Goal: Task Accomplishment & Management: Manage account settings

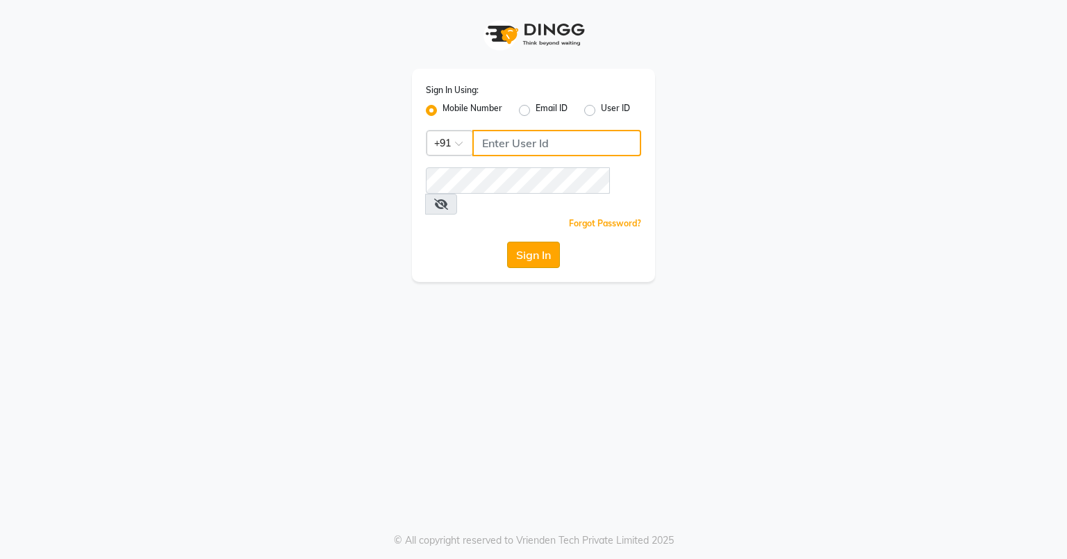
type input "8580774121"
click at [535, 242] on button "Sign In" at bounding box center [533, 255] width 53 height 26
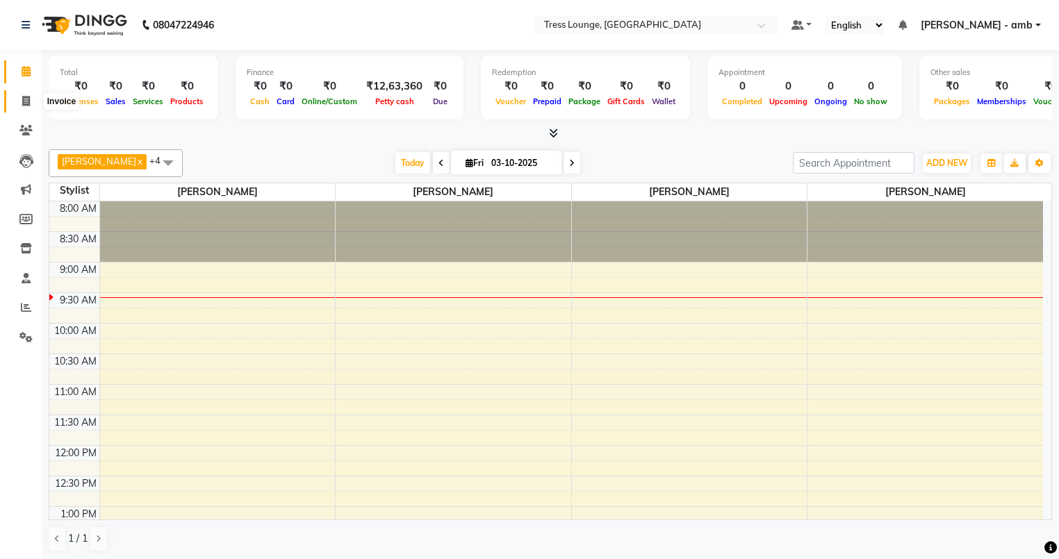
click at [17, 100] on span at bounding box center [26, 102] width 24 height 16
select select "5899"
select select "service"
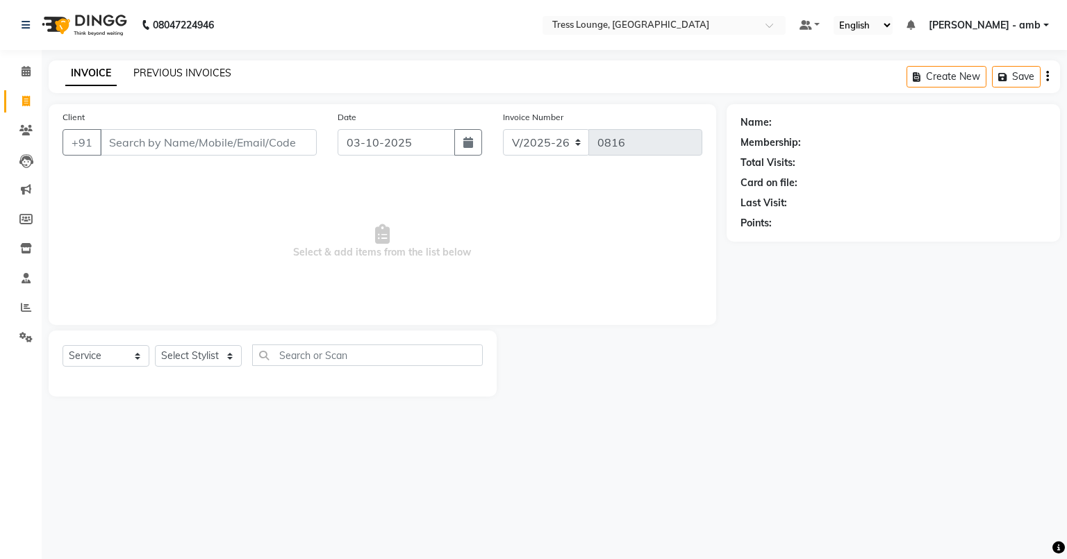
click at [217, 69] on link "PREVIOUS INVOICES" at bounding box center [182, 73] width 98 height 13
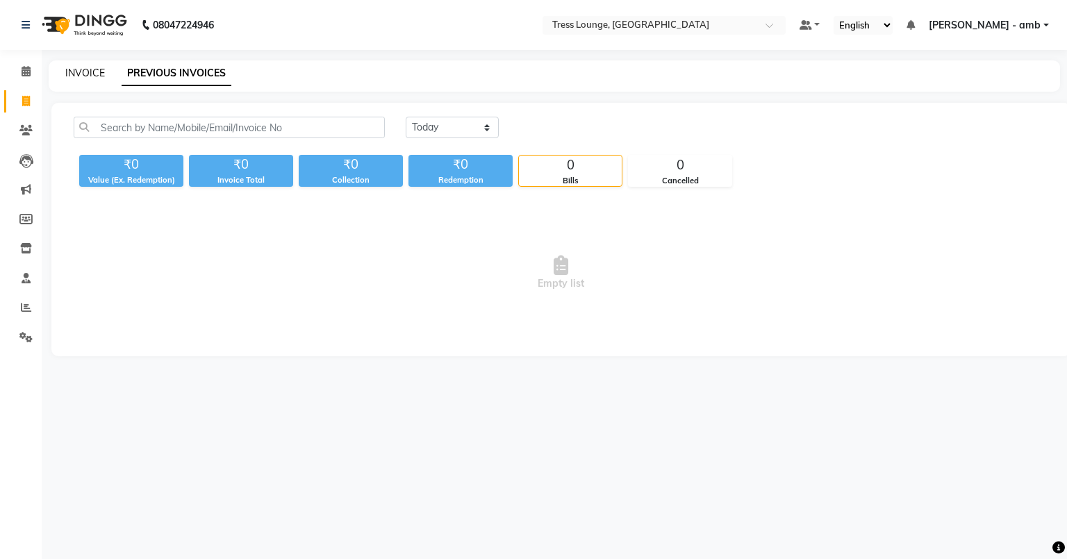
click at [68, 72] on link "INVOICE" at bounding box center [85, 73] width 40 height 13
select select "5899"
select select "service"
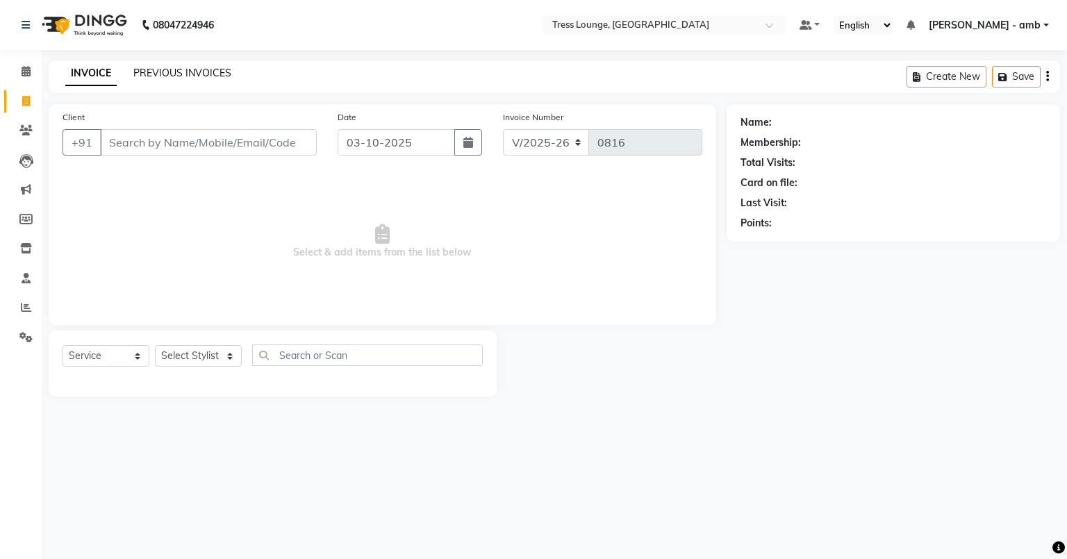
click at [196, 70] on link "PREVIOUS INVOICES" at bounding box center [182, 73] width 98 height 13
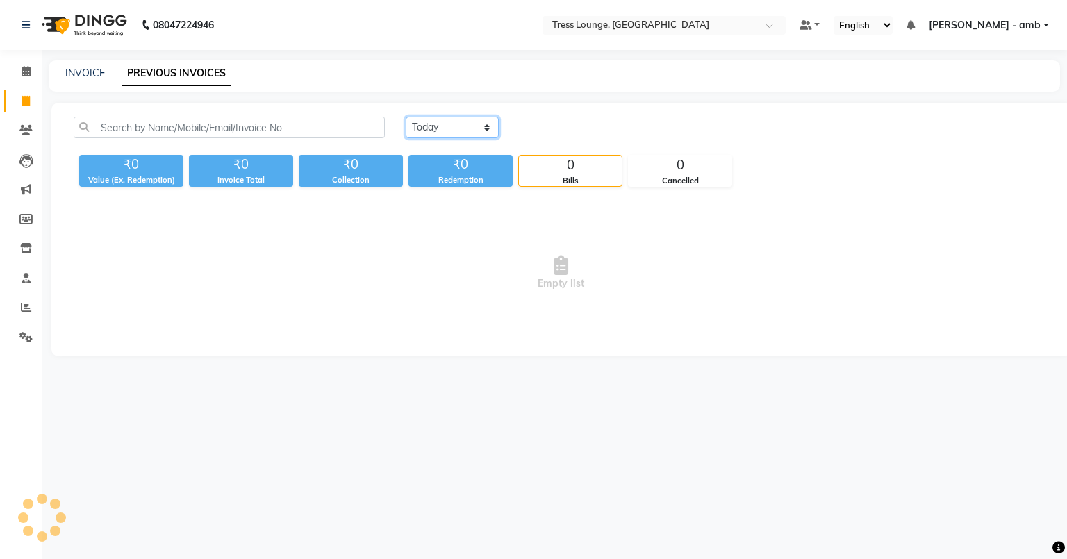
click at [481, 124] on select "[DATE] [DATE] Custom Range" at bounding box center [452, 128] width 93 height 22
click at [406, 117] on select "[DATE] [DATE] Custom Range" at bounding box center [452, 128] width 93 height 22
click at [500, 119] on div "[DATE] [DATE] Custom Range" at bounding box center [727, 128] width 642 height 22
click at [481, 124] on select "[DATE] [DATE] Custom Range" at bounding box center [452, 128] width 93 height 22
select select "range"
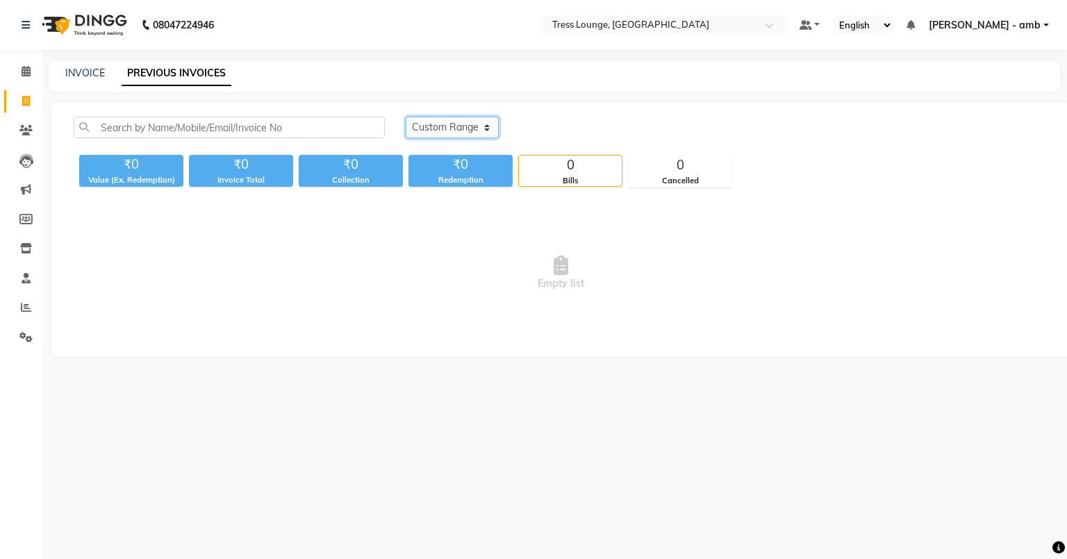
click at [406, 117] on select "[DATE] [DATE] Custom Range" at bounding box center [452, 128] width 93 height 22
click at [549, 132] on input "03-10-2025" at bounding box center [565, 127] width 97 height 19
select select "10"
select select "2025"
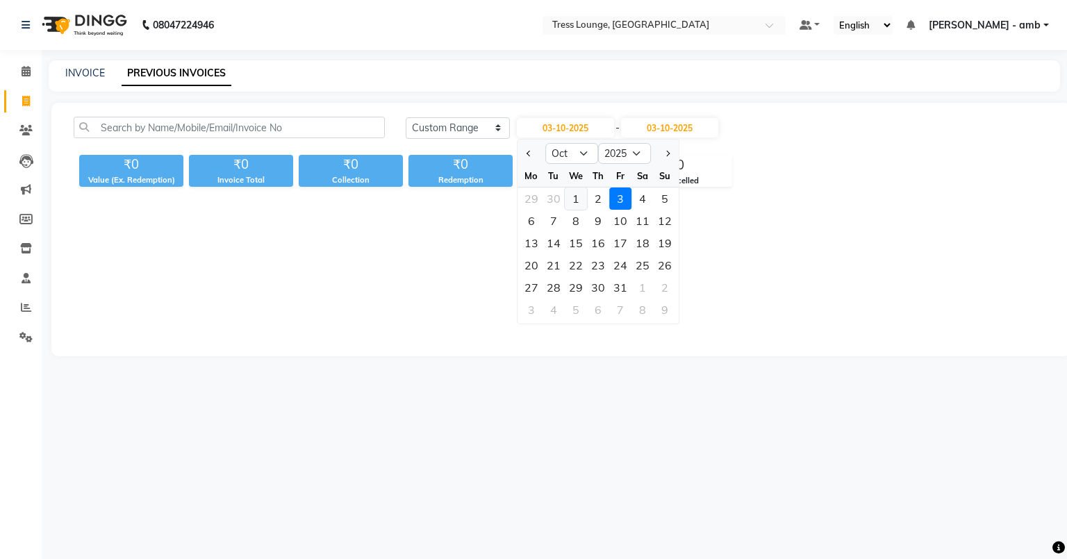
click at [576, 199] on div "1" at bounding box center [576, 199] width 22 height 22
type input "01-10-2025"
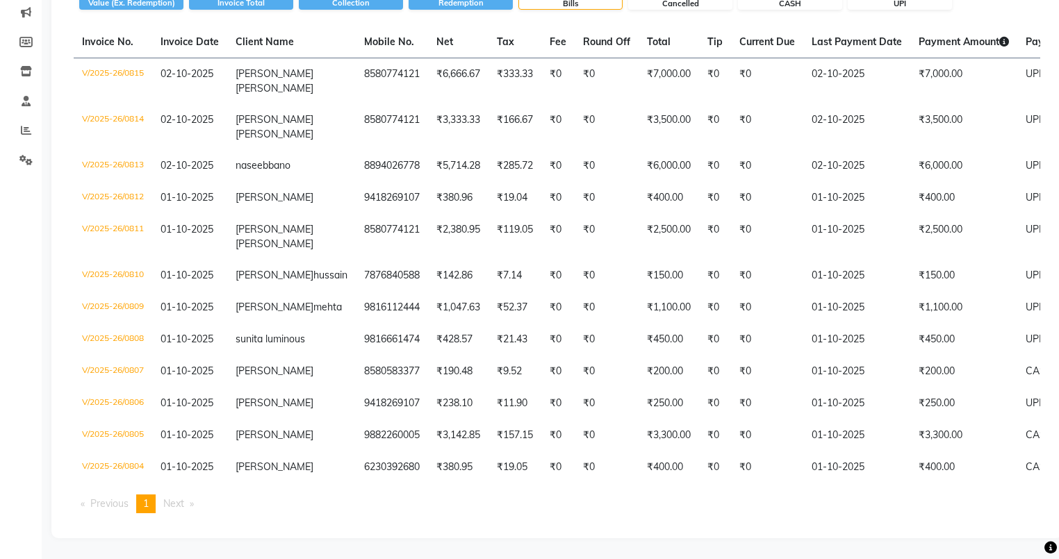
scroll to position [228, 0]
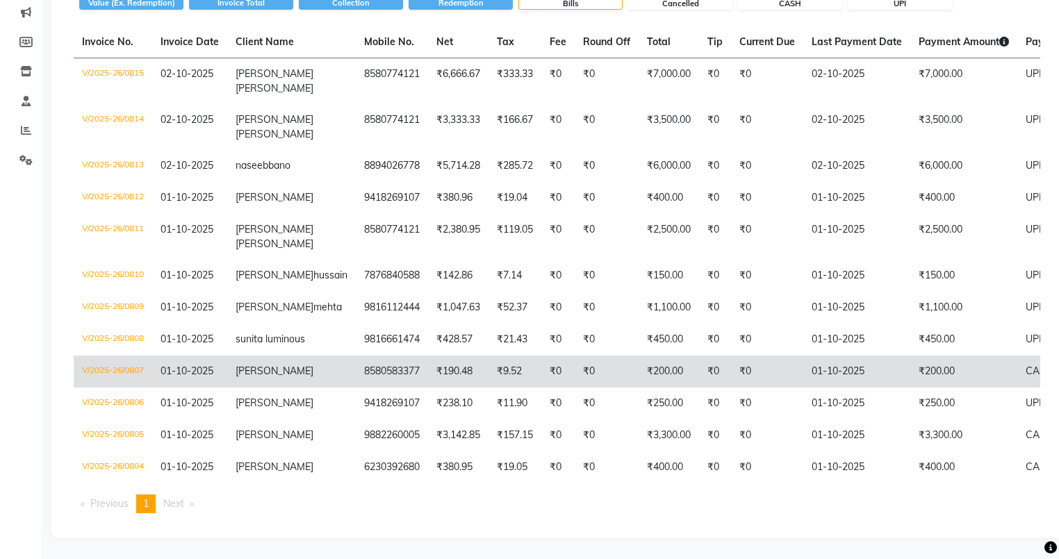
click at [858, 356] on td "01-10-2025" at bounding box center [856, 372] width 107 height 32
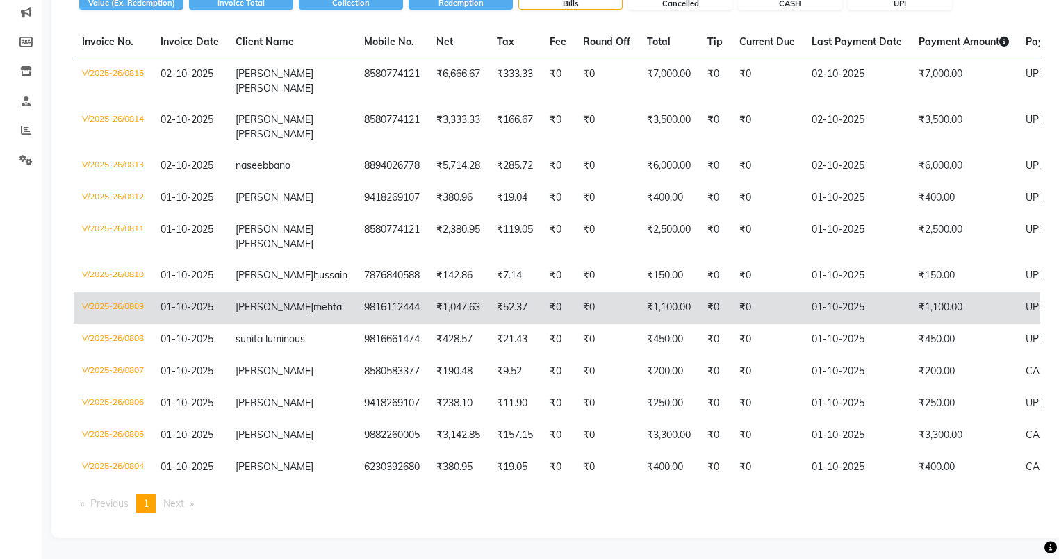
click at [934, 292] on td "₹1,100.00" at bounding box center [963, 308] width 107 height 32
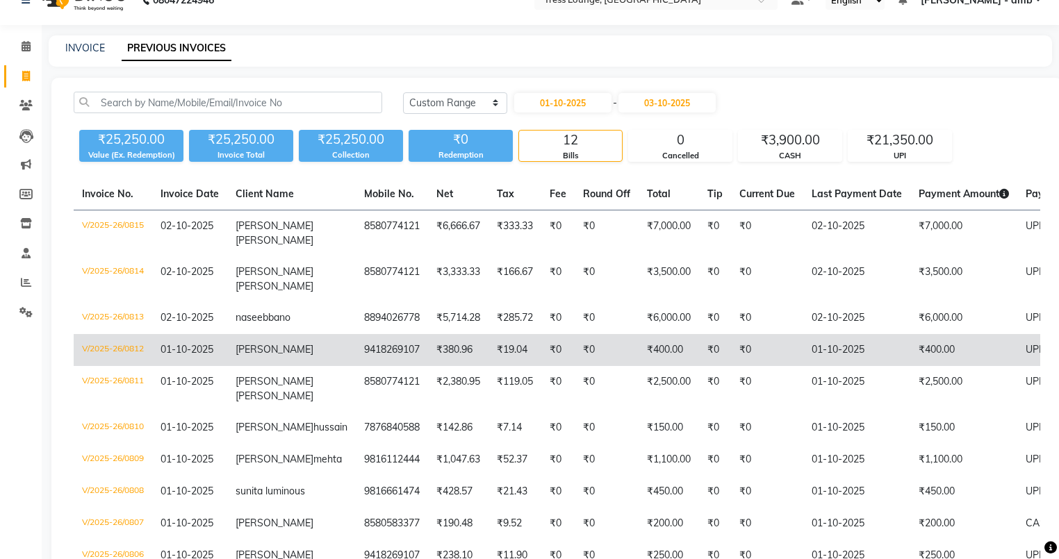
scroll to position [6, 0]
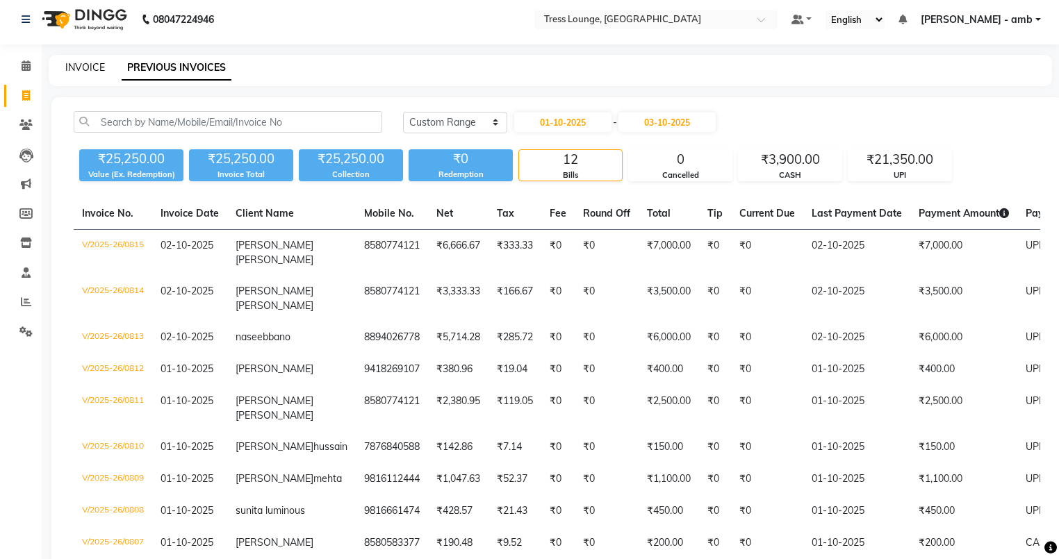
click at [88, 69] on link "INVOICE" at bounding box center [85, 67] width 40 height 13
select select "service"
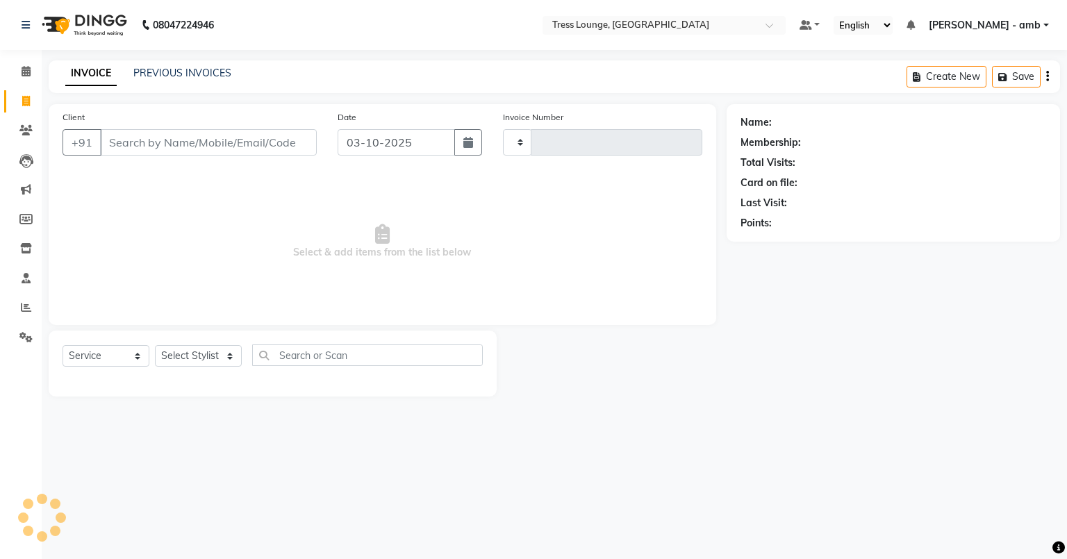
type input "0816"
select select "5899"
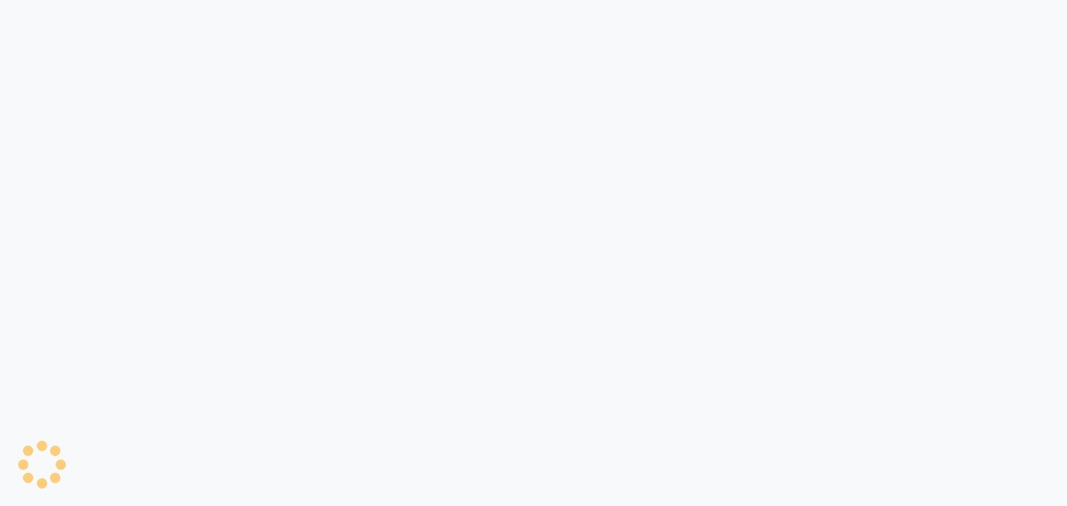
select select "ec"
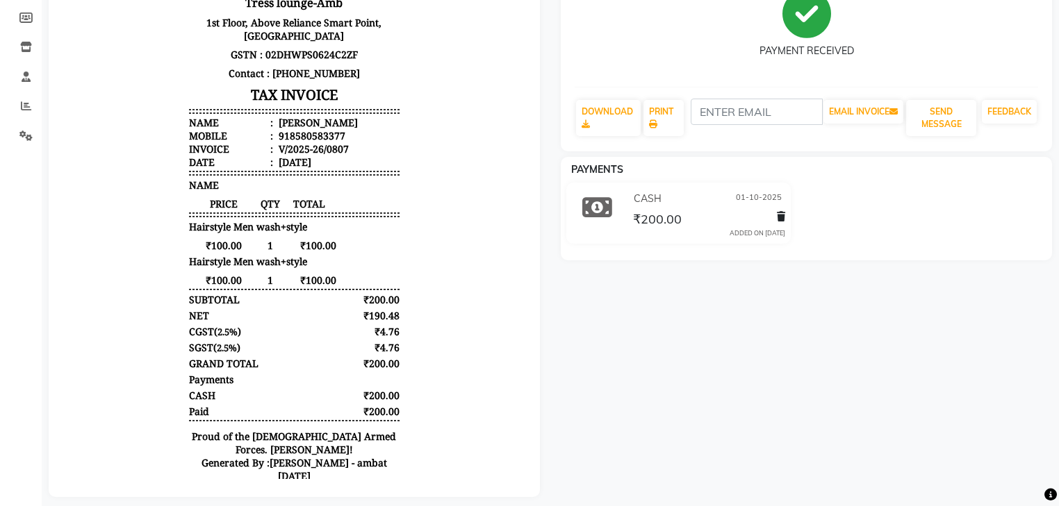
scroll to position [221, 0]
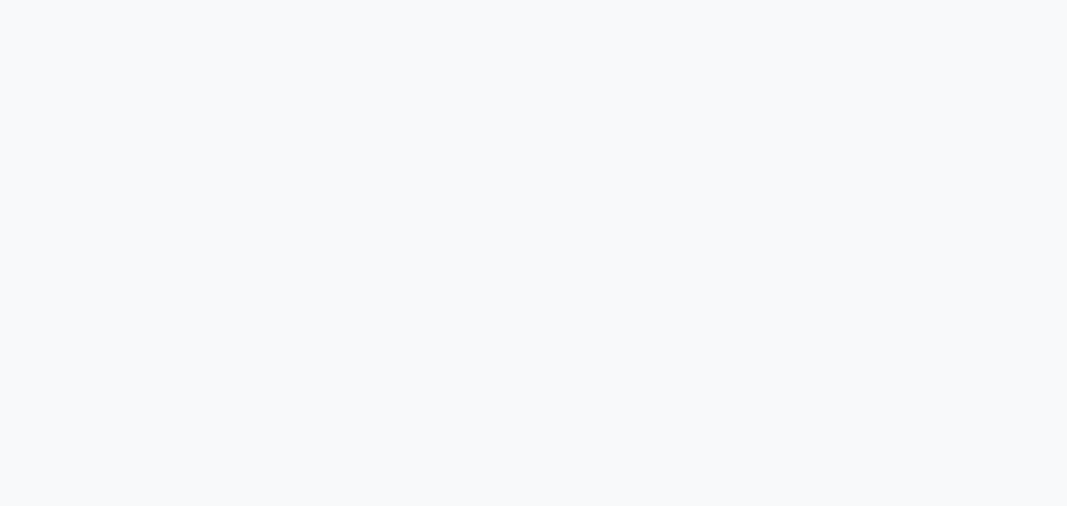
select select "ec"
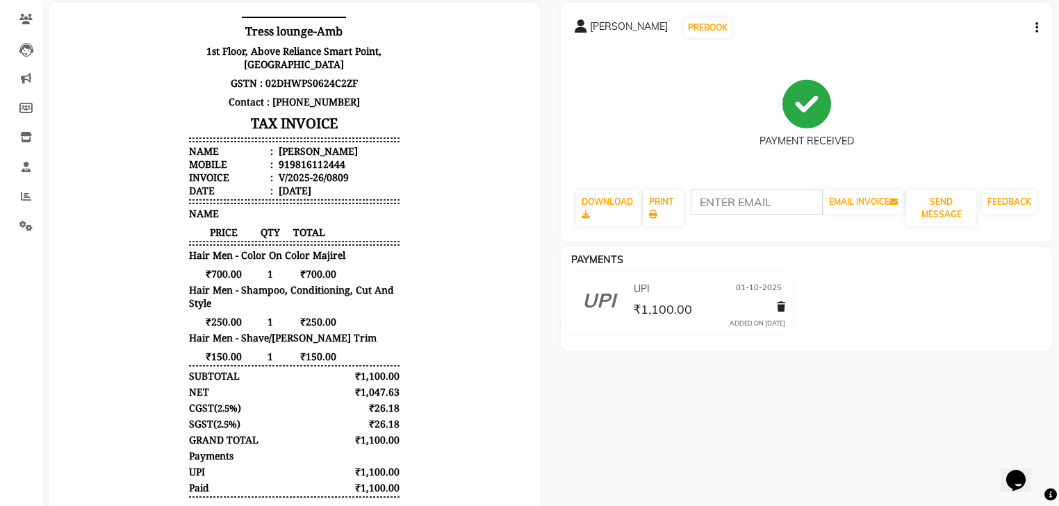
scroll to position [75, 0]
